Goal: Task Accomplishment & Management: Use online tool/utility

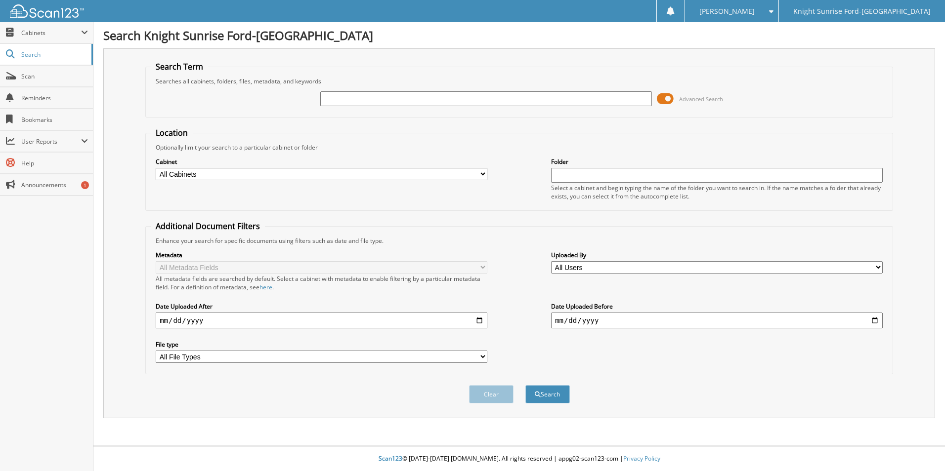
click at [427, 104] on input "text" at bounding box center [486, 98] width 332 height 15
type input "676034"
click at [525, 385] on button "Search" at bounding box center [547, 394] width 44 height 18
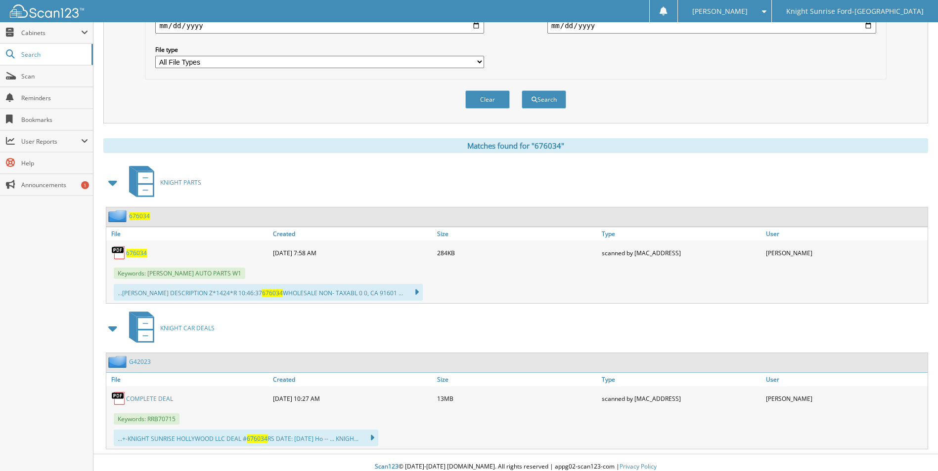
scroll to position [303, 0]
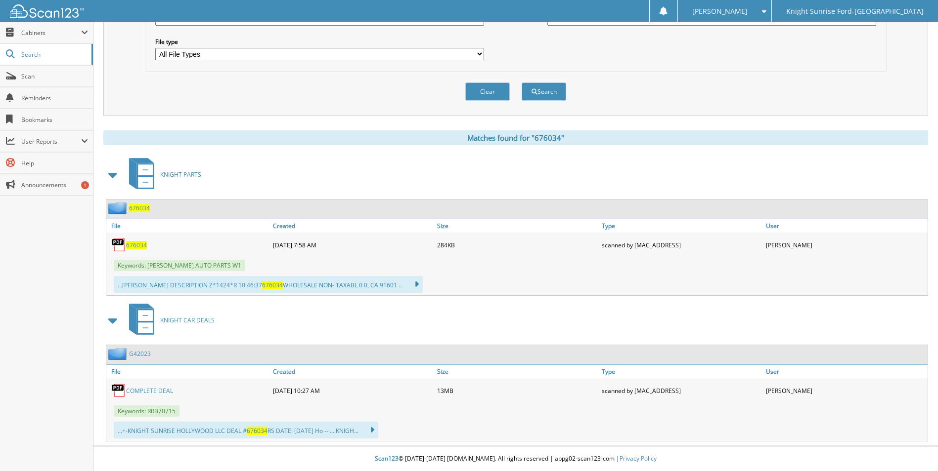
click at [166, 387] on link "COMPLETE DEAL" at bounding box center [149, 391] width 47 height 8
click at [150, 392] on link "COMPLETE DEAL" at bounding box center [149, 391] width 47 height 8
